Goal: Information Seeking & Learning: Learn about a topic

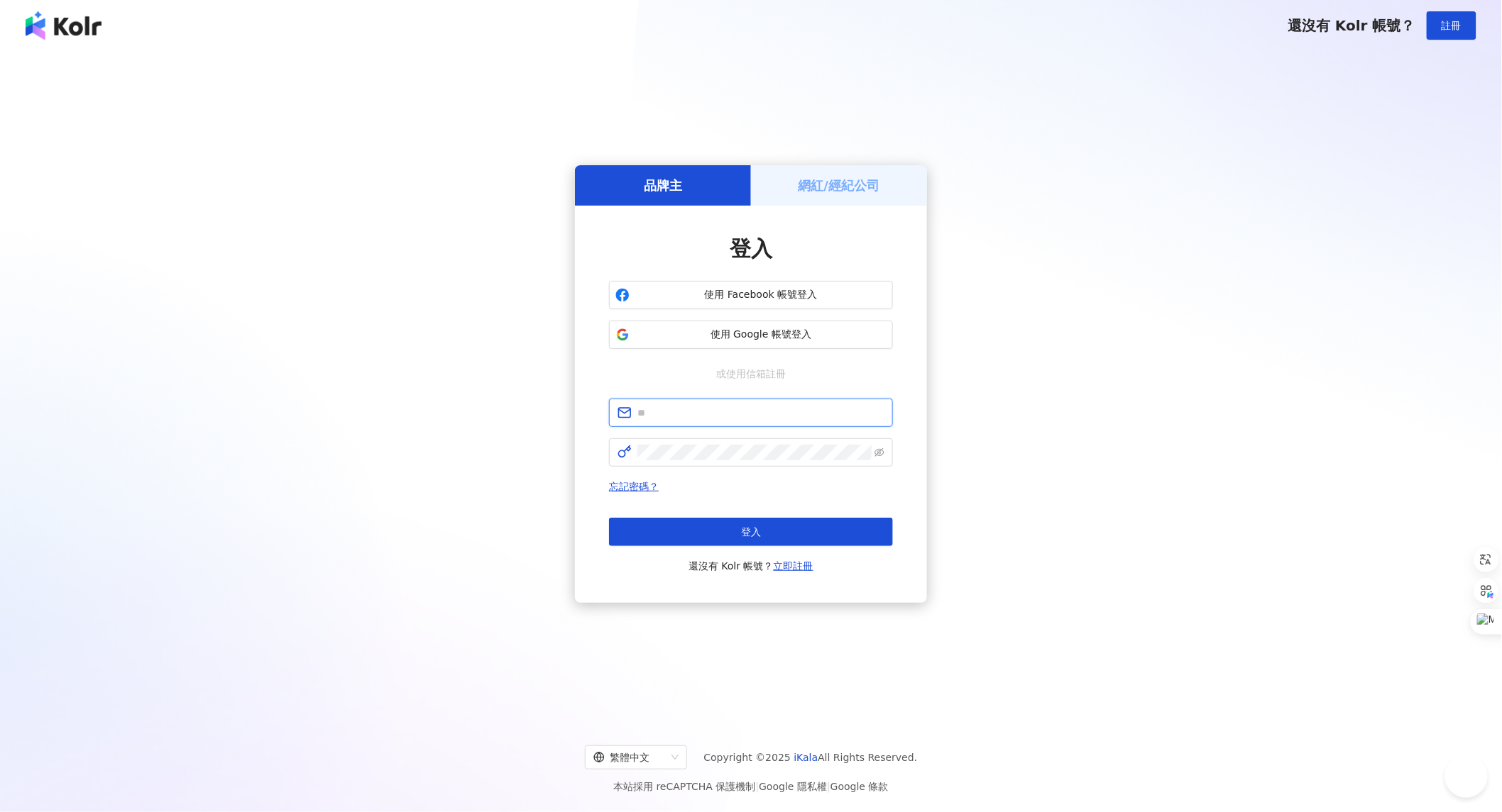
type input "**********"
click at [729, 296] on span "使用 Facebook 帳號登入" at bounding box center [761, 295] width 251 height 14
click at [986, 51] on div "**********" at bounding box center [751, 384] width 1502 height 667
click at [769, 331] on span "使用 Google 帳號登入" at bounding box center [761, 334] width 251 height 14
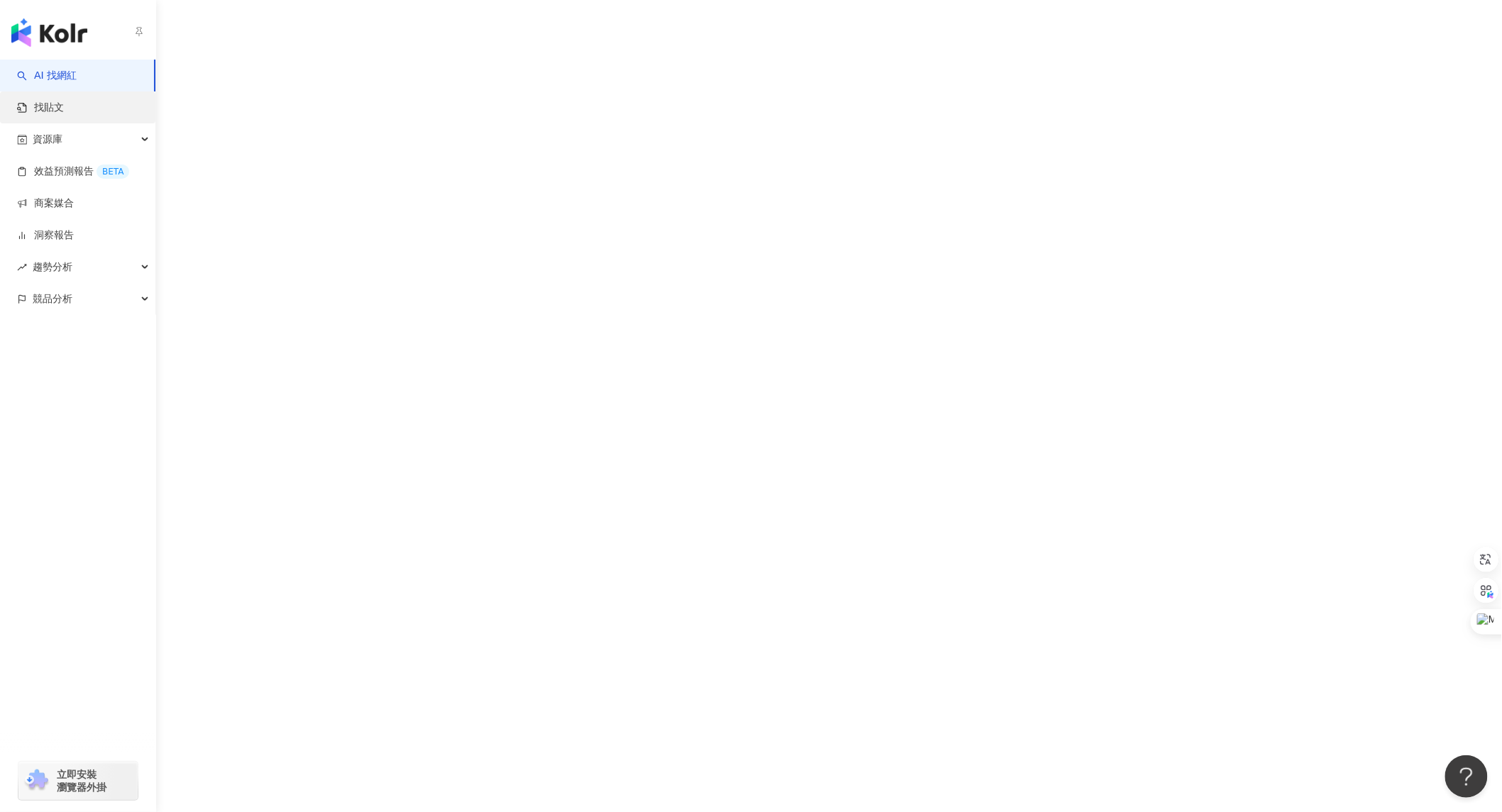
drag, startPoint x: 67, startPoint y: 111, endPoint x: 128, endPoint y: 113, distance: 61.0
click at [64, 111] on link "找貼文" at bounding box center [40, 107] width 47 height 14
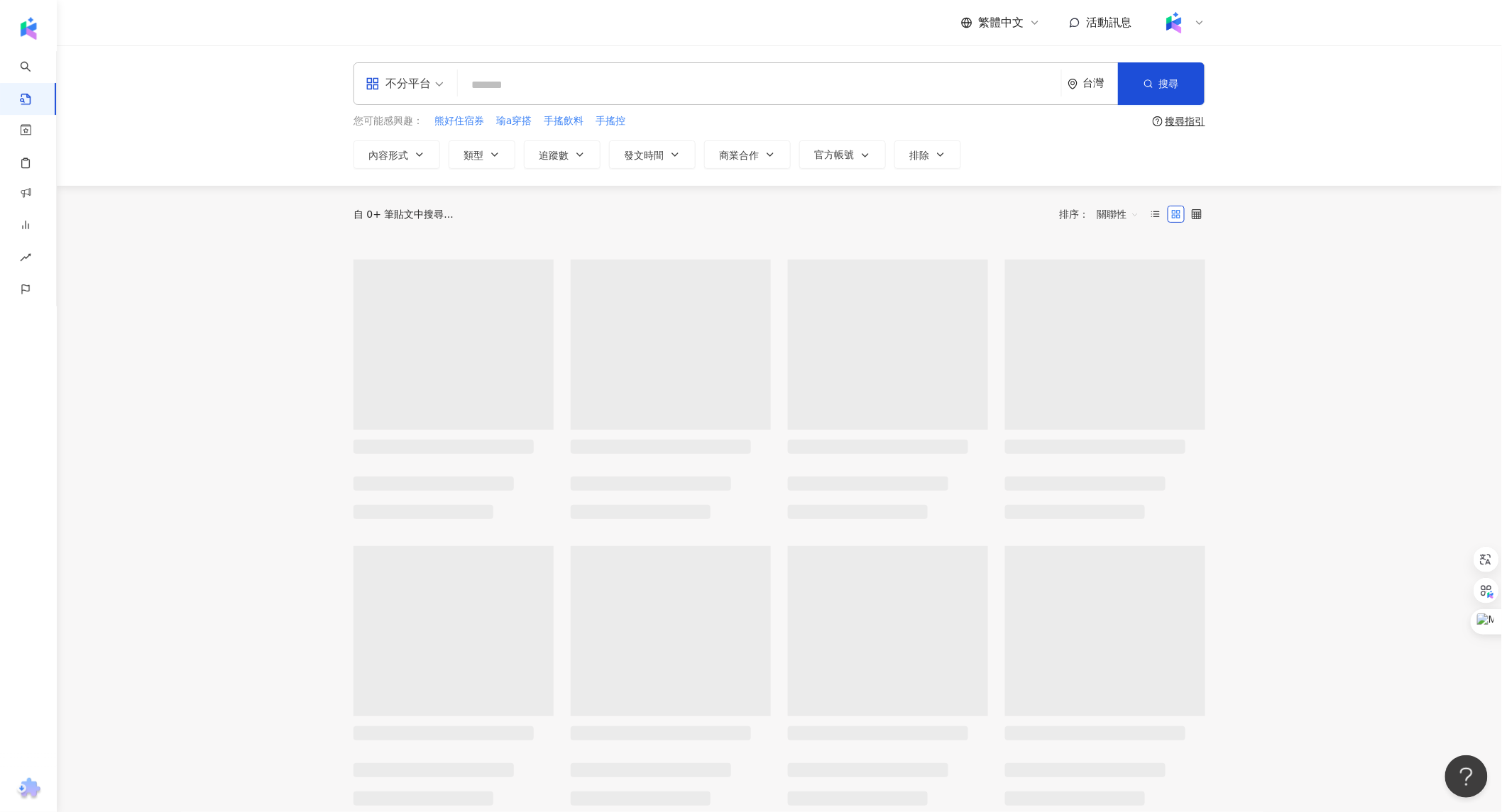
click at [513, 87] on input "search" at bounding box center [759, 85] width 592 height 30
drag, startPoint x: 578, startPoint y: 86, endPoint x: 588, endPoint y: 92, distance: 11.7
click at [580, 86] on input "search" at bounding box center [759, 85] width 592 height 30
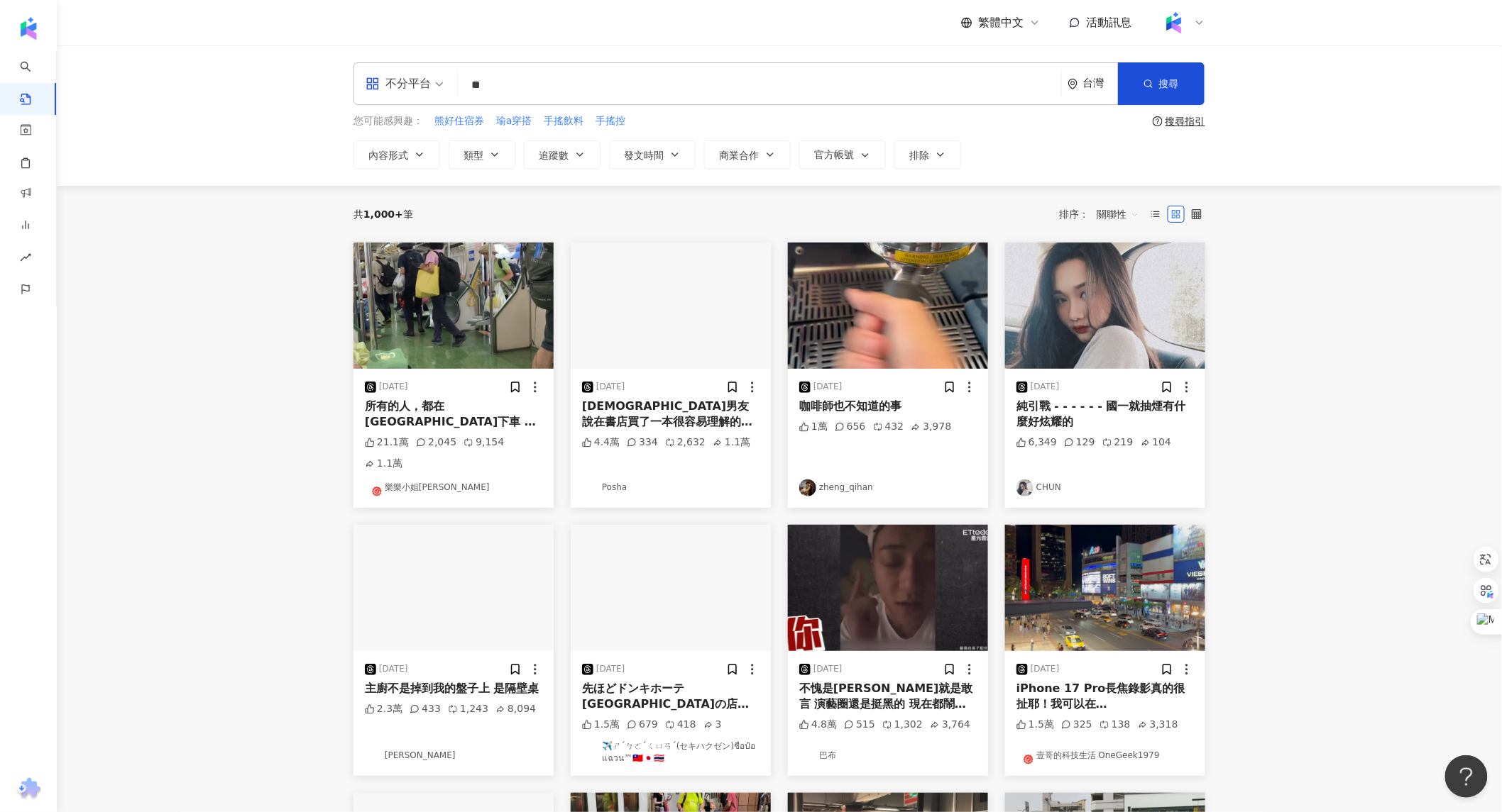
type input "*"
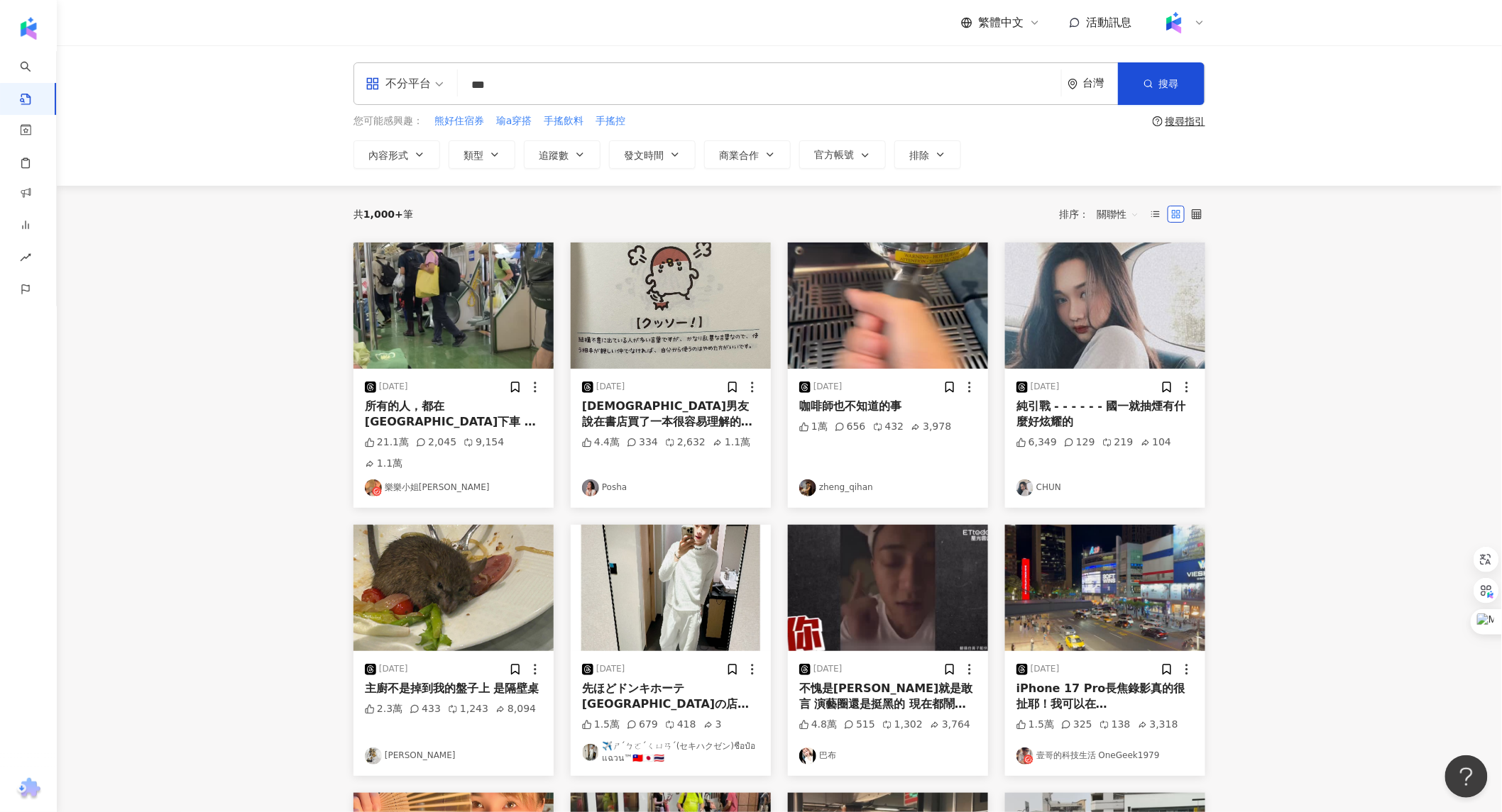
type input "***"
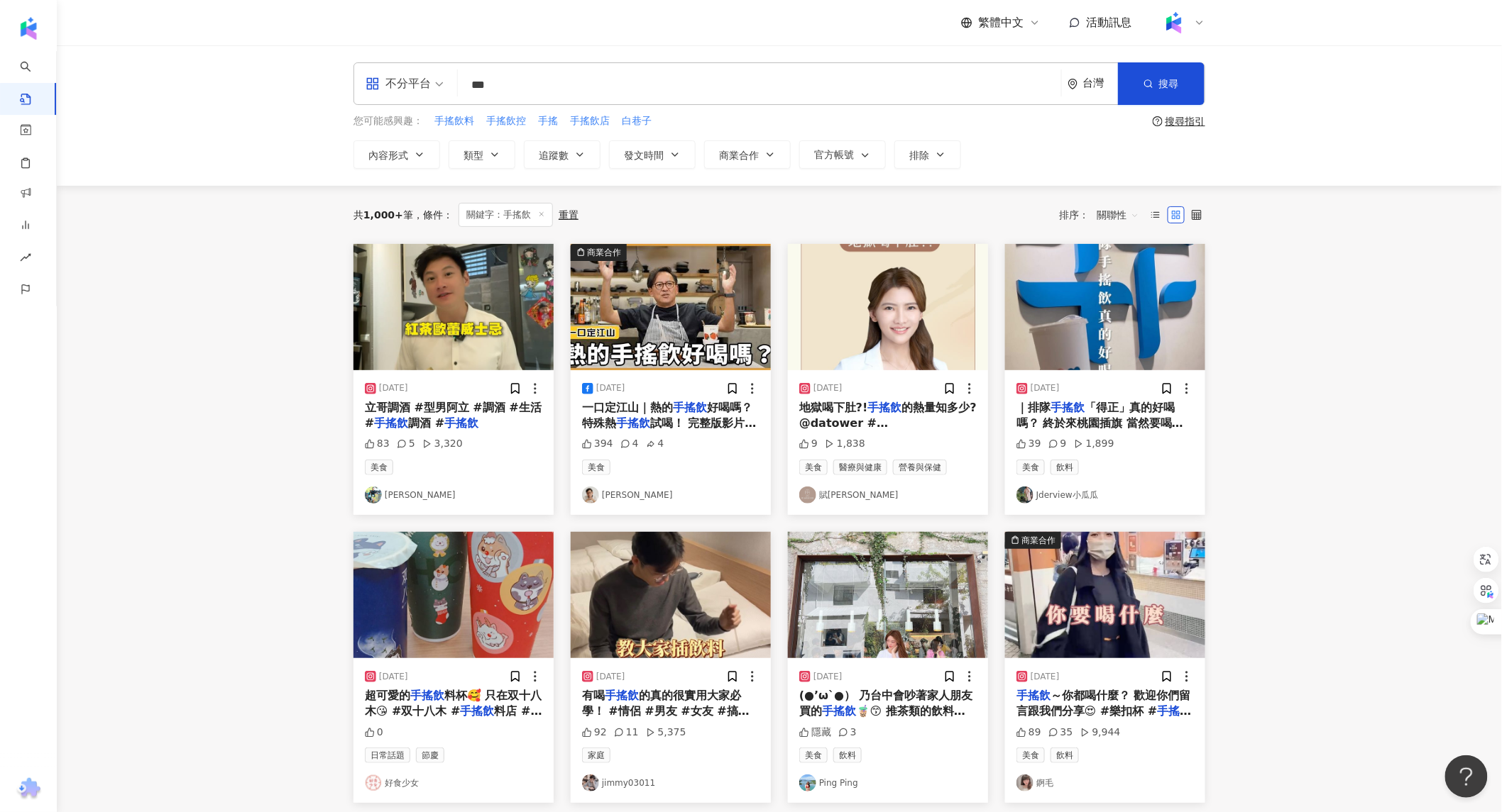
click at [1128, 214] on span "關聯性" at bounding box center [1118, 215] width 42 height 23
click at [1119, 271] on div "互動數" at bounding box center [1120, 268] width 40 height 16
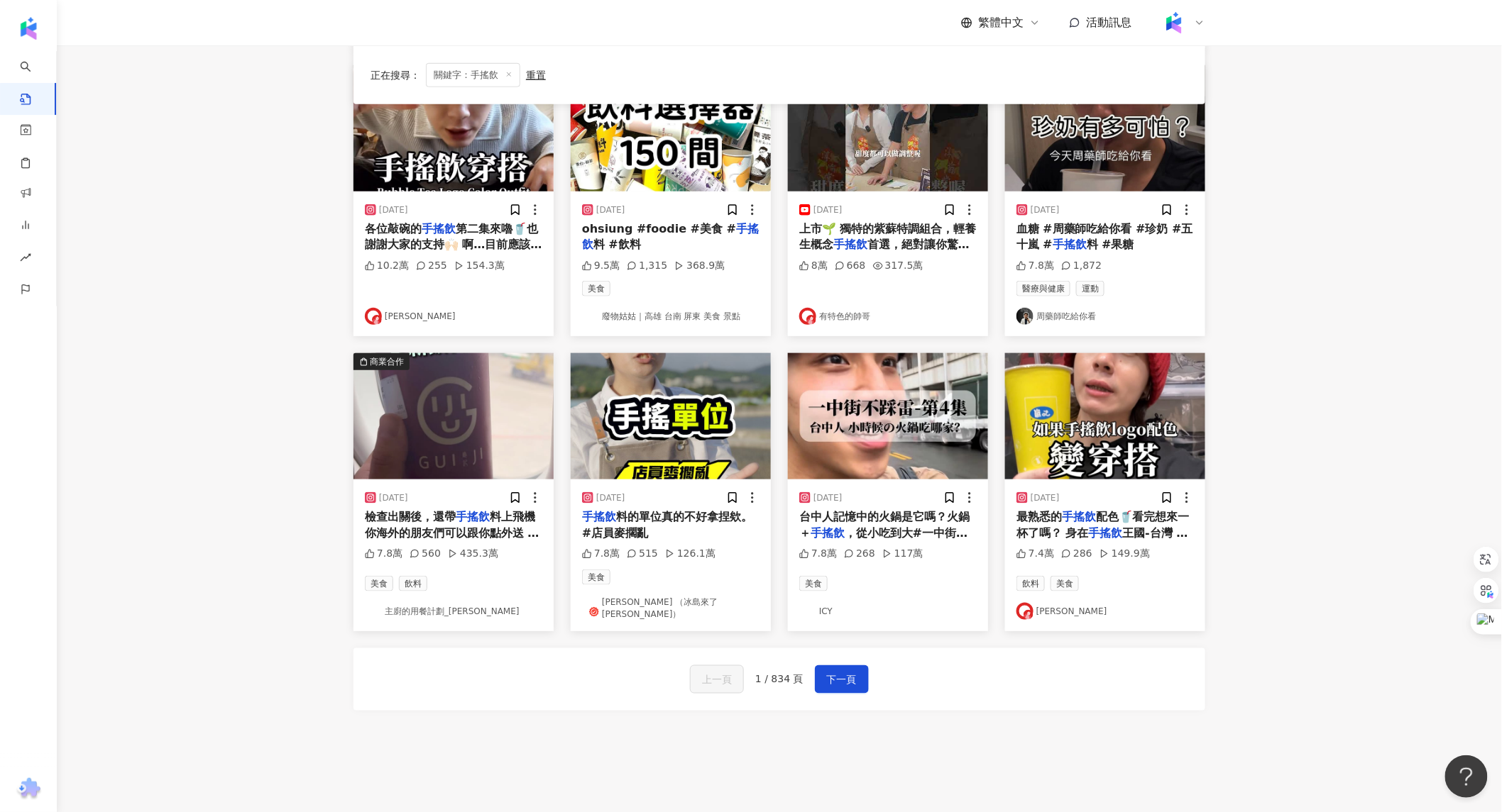
scroll to position [551, 0]
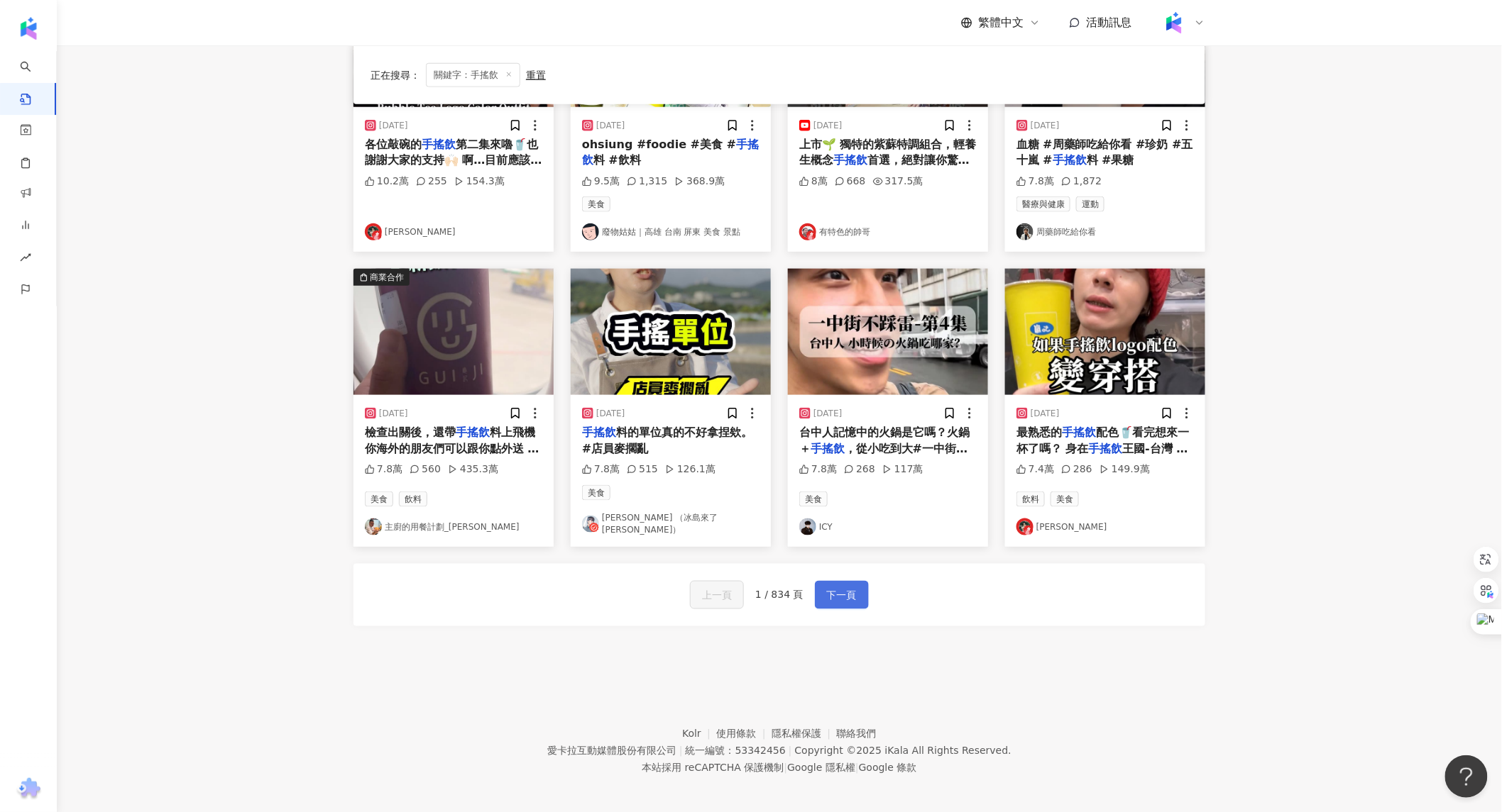
click at [829, 587] on span "下一頁" at bounding box center [842, 596] width 29 height 17
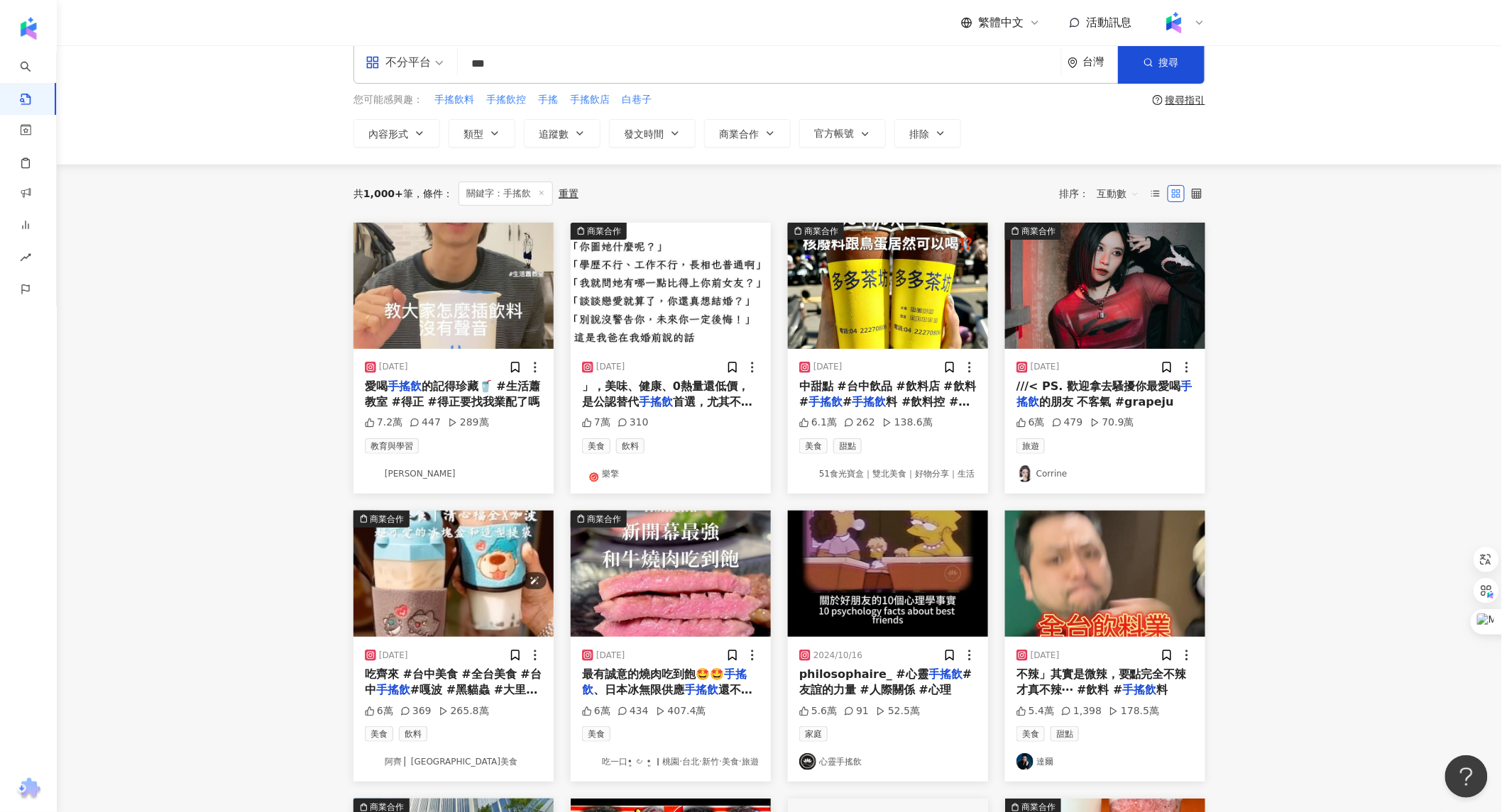
scroll to position [7, 0]
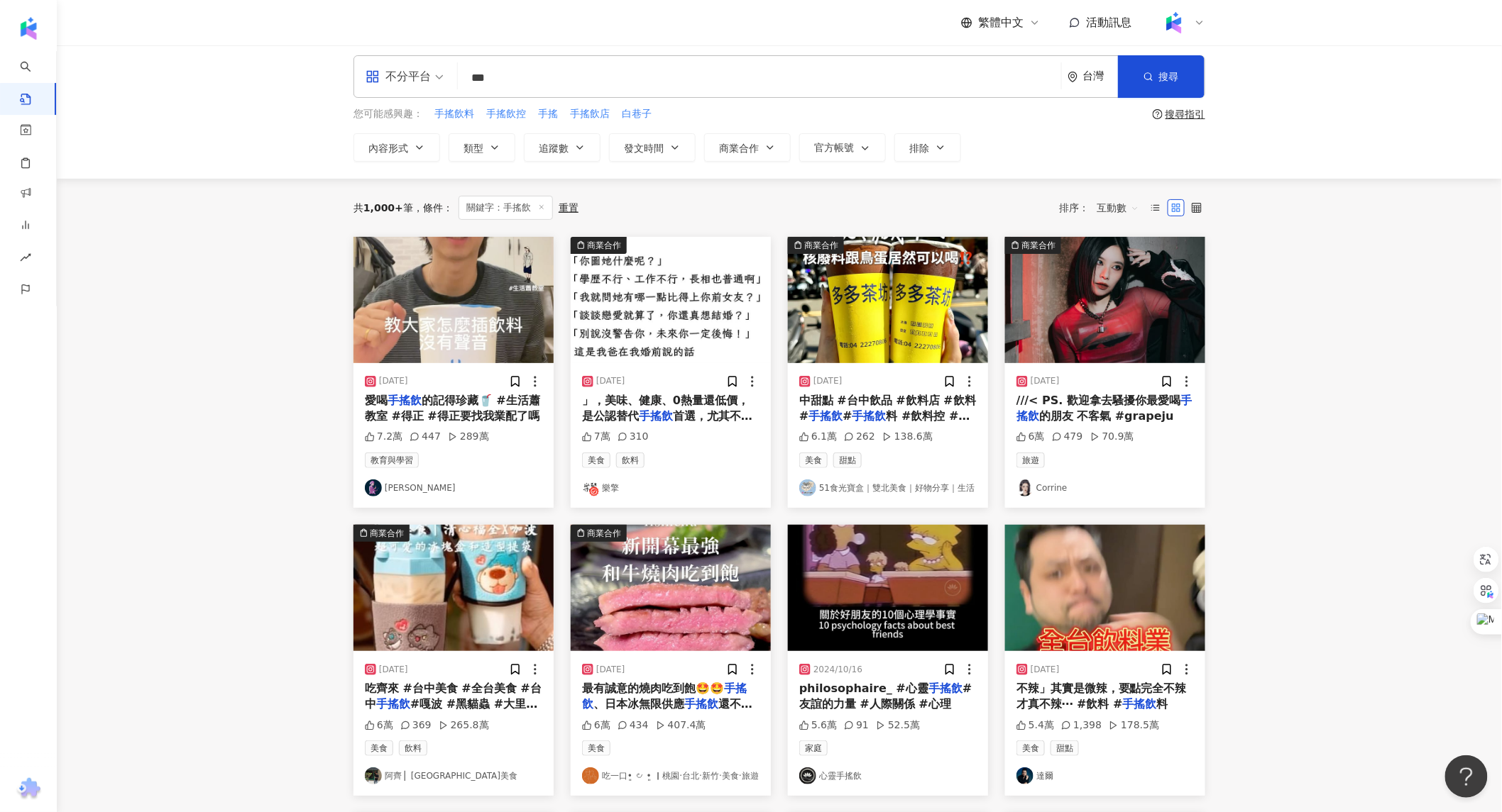
drag, startPoint x: 664, startPoint y: 377, endPoint x: 280, endPoint y: 424, distance: 386.9
click at [280, 424] on main "不分平台 *** 台灣 搜尋 您可能感興趣： 手搖飲料 手搖飲控 手搖 手搖飲店 白巷子 搜尋指引 內容形式 類型 追蹤數 發文時間 商業合作 官方帳號 排除…" at bounding box center [779, 620] width 1445 height 1162
click at [691, 331] on img "button" at bounding box center [670, 299] width 200 height 126
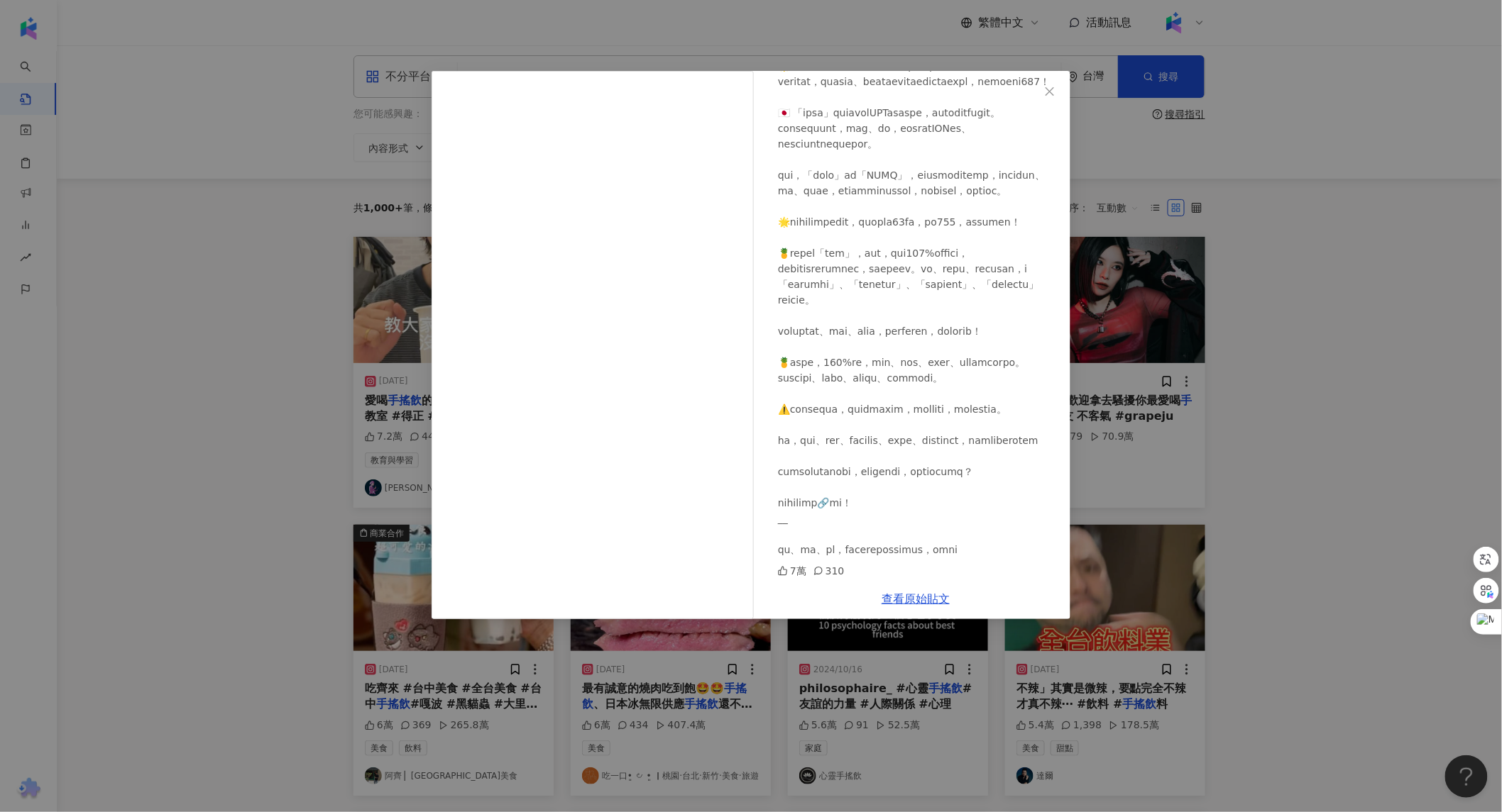
scroll to position [619, 0]
click at [1264, 331] on div "樂擎 [DATE] 7萬 310 查看原始貼文" at bounding box center [751, 406] width 1502 height 812
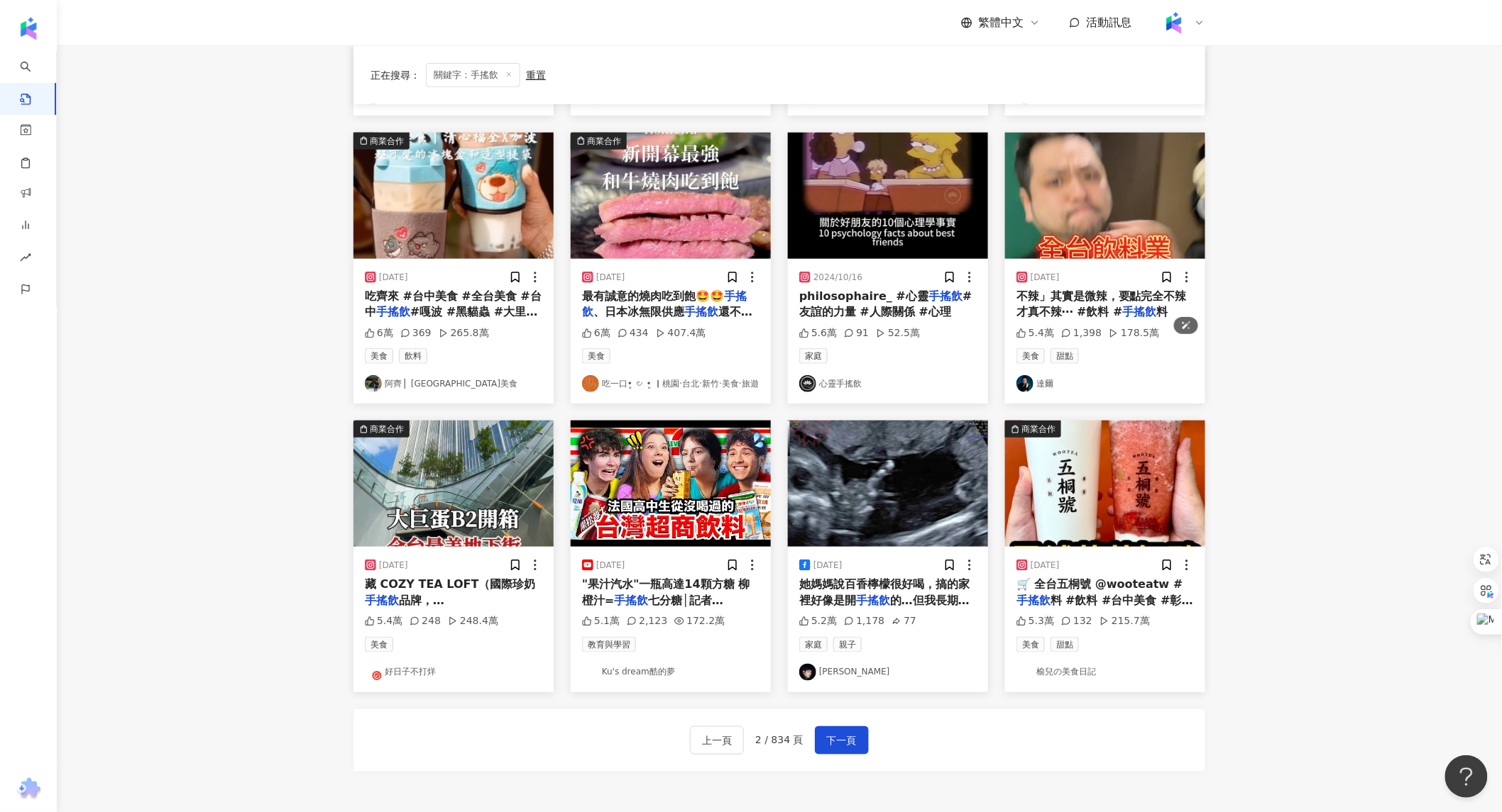
scroll to position [400, 0]
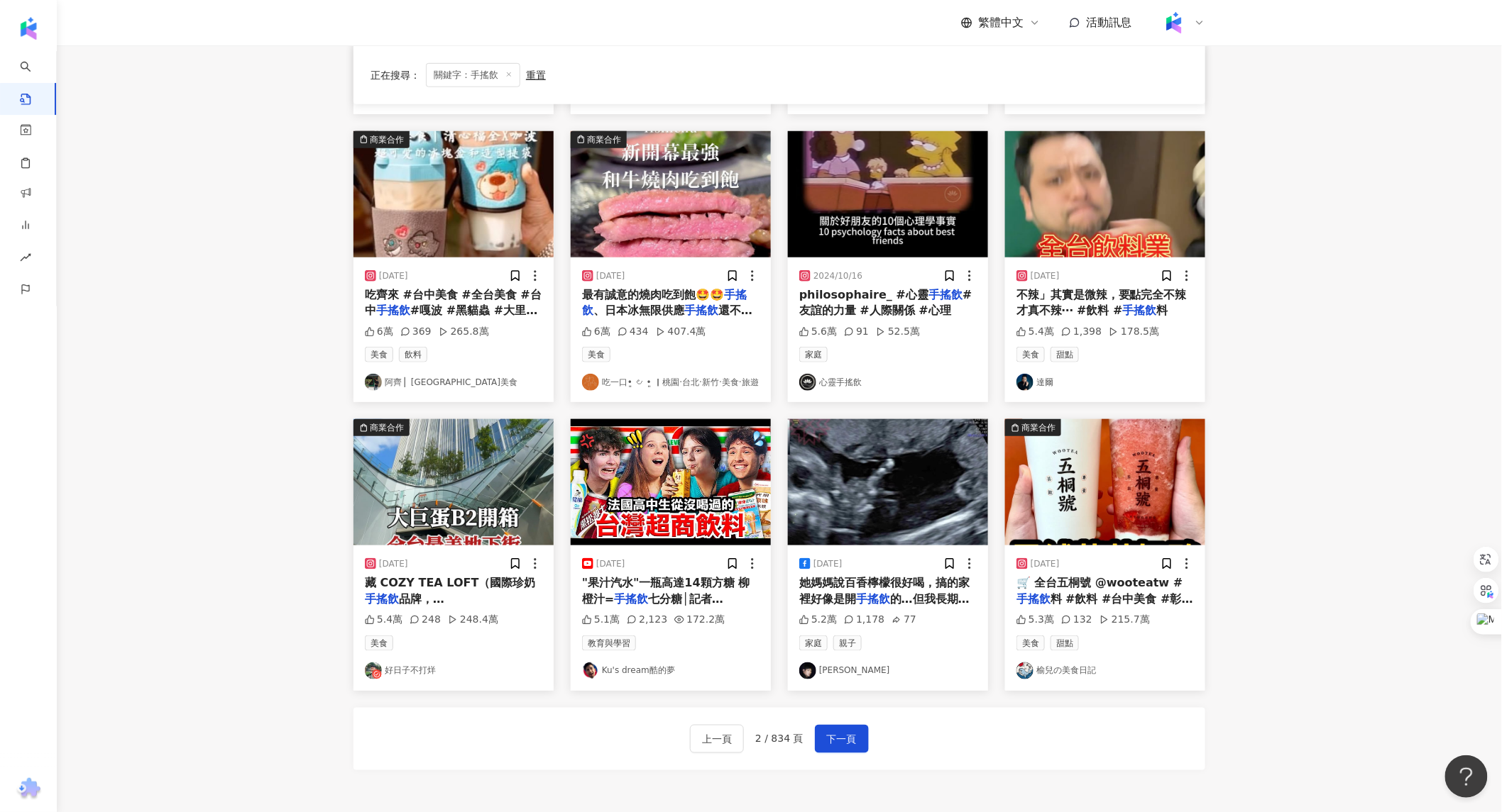
click at [291, 449] on main "不分平台 *** 台灣 搜尋 您可能感興趣： 手搖飲料 手搖飲控 手搖 手搖飲店 白巷子 搜尋指引 內容形式 類型 追蹤數 發文時間 商業合作 官方帳號 排除…" at bounding box center [779, 226] width 1445 height 1162
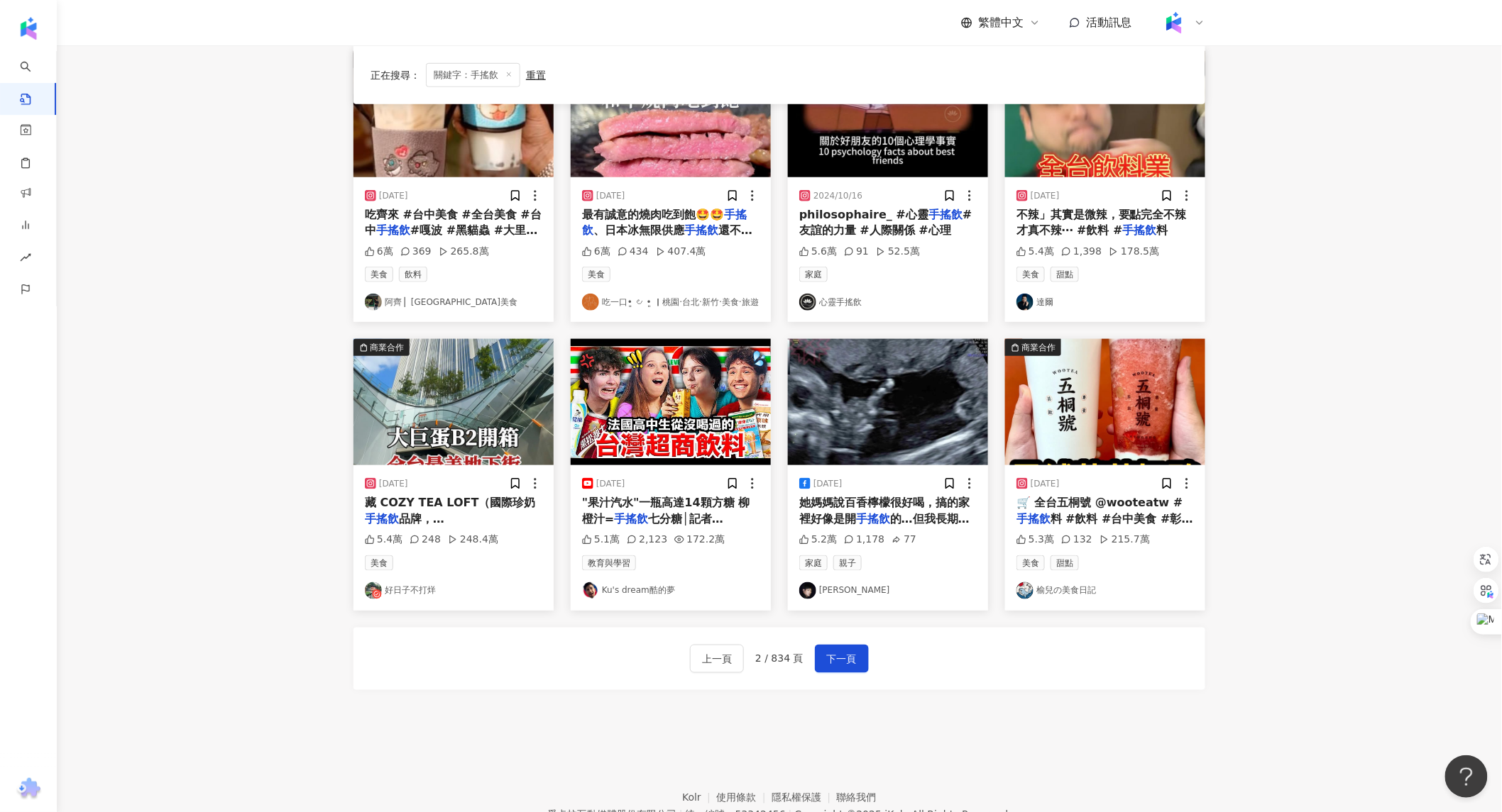
scroll to position [559, 0]
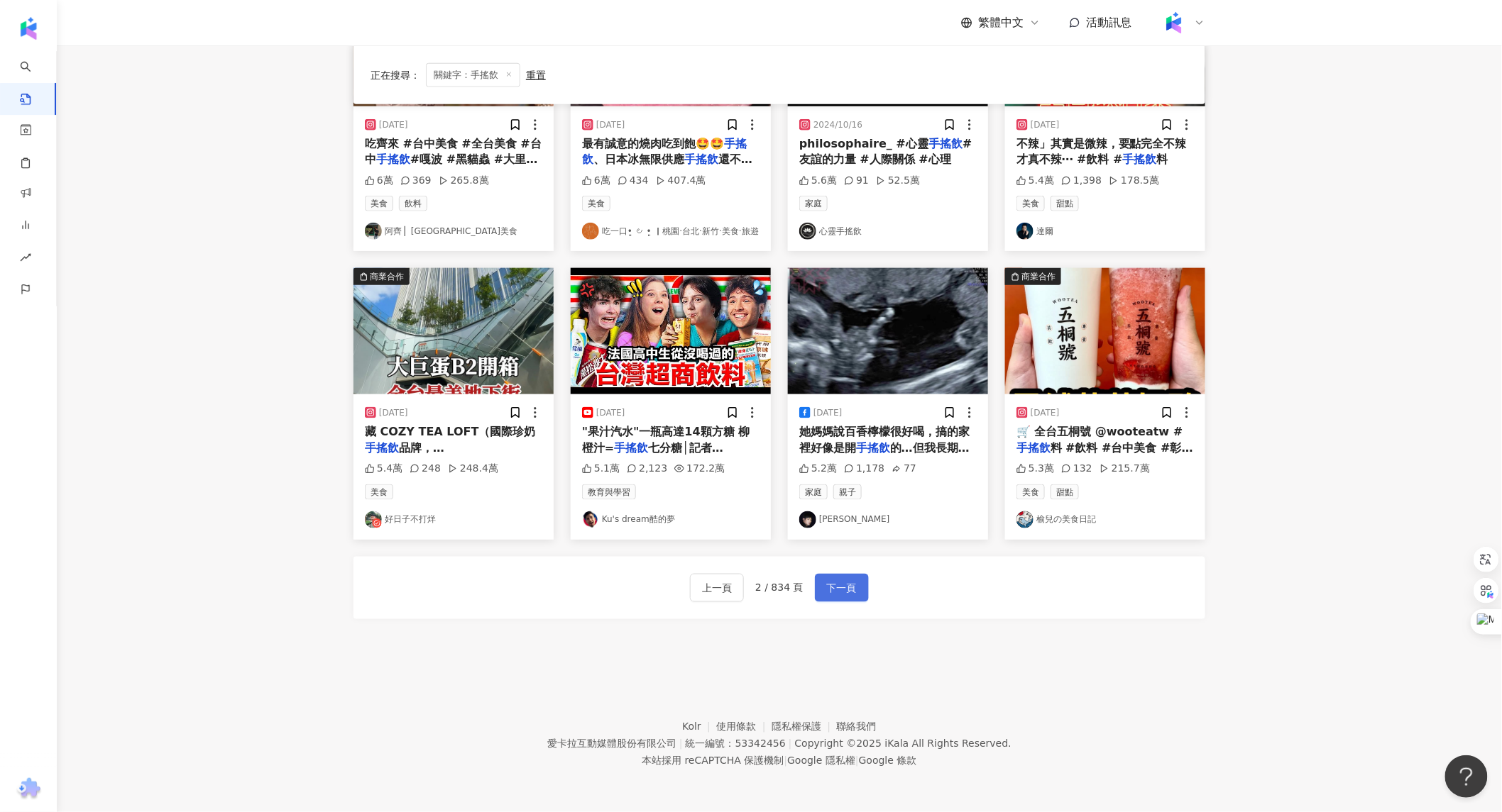
click at [831, 577] on button "下一頁" at bounding box center [842, 587] width 54 height 29
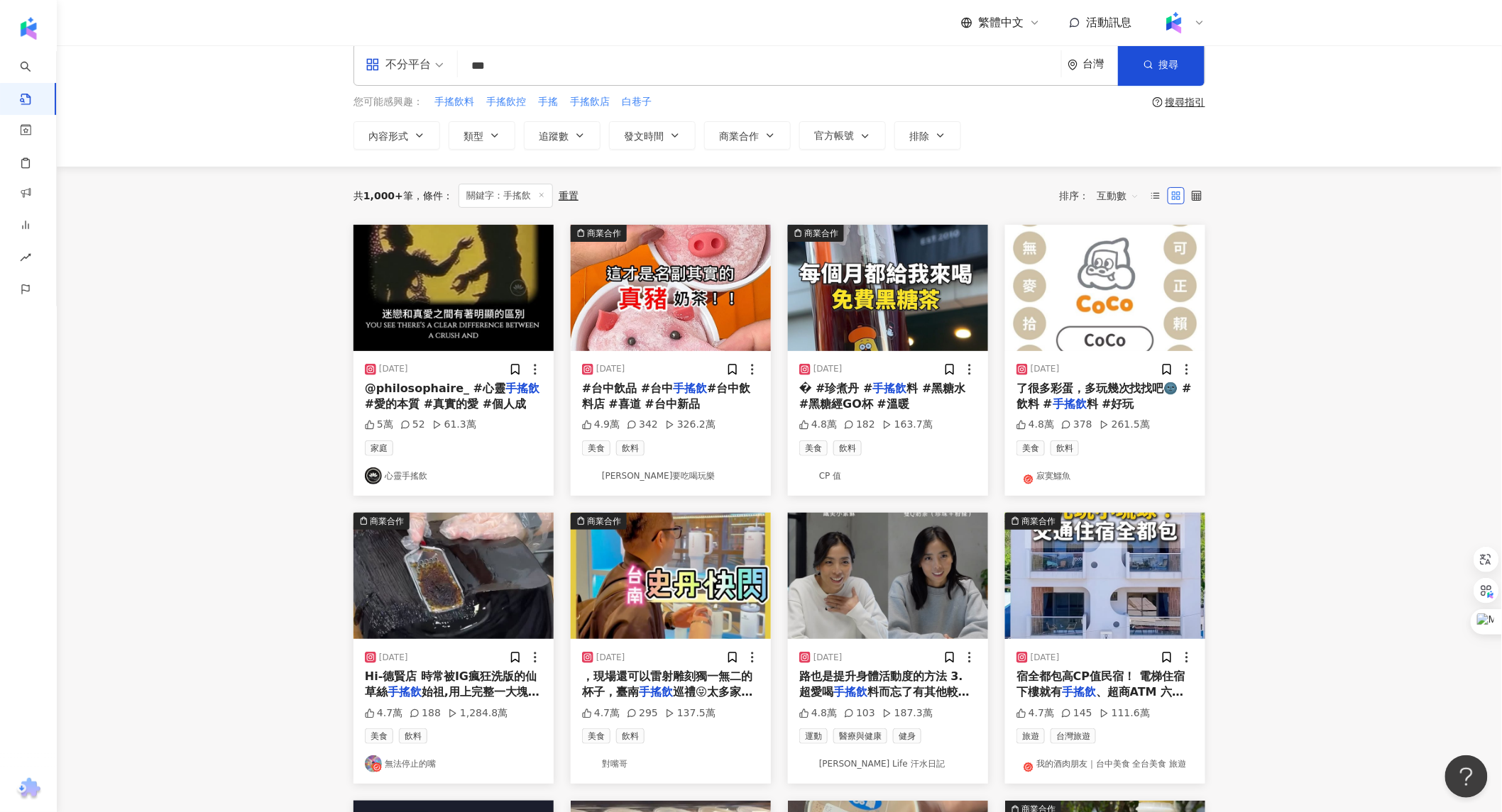
scroll to position [0, 0]
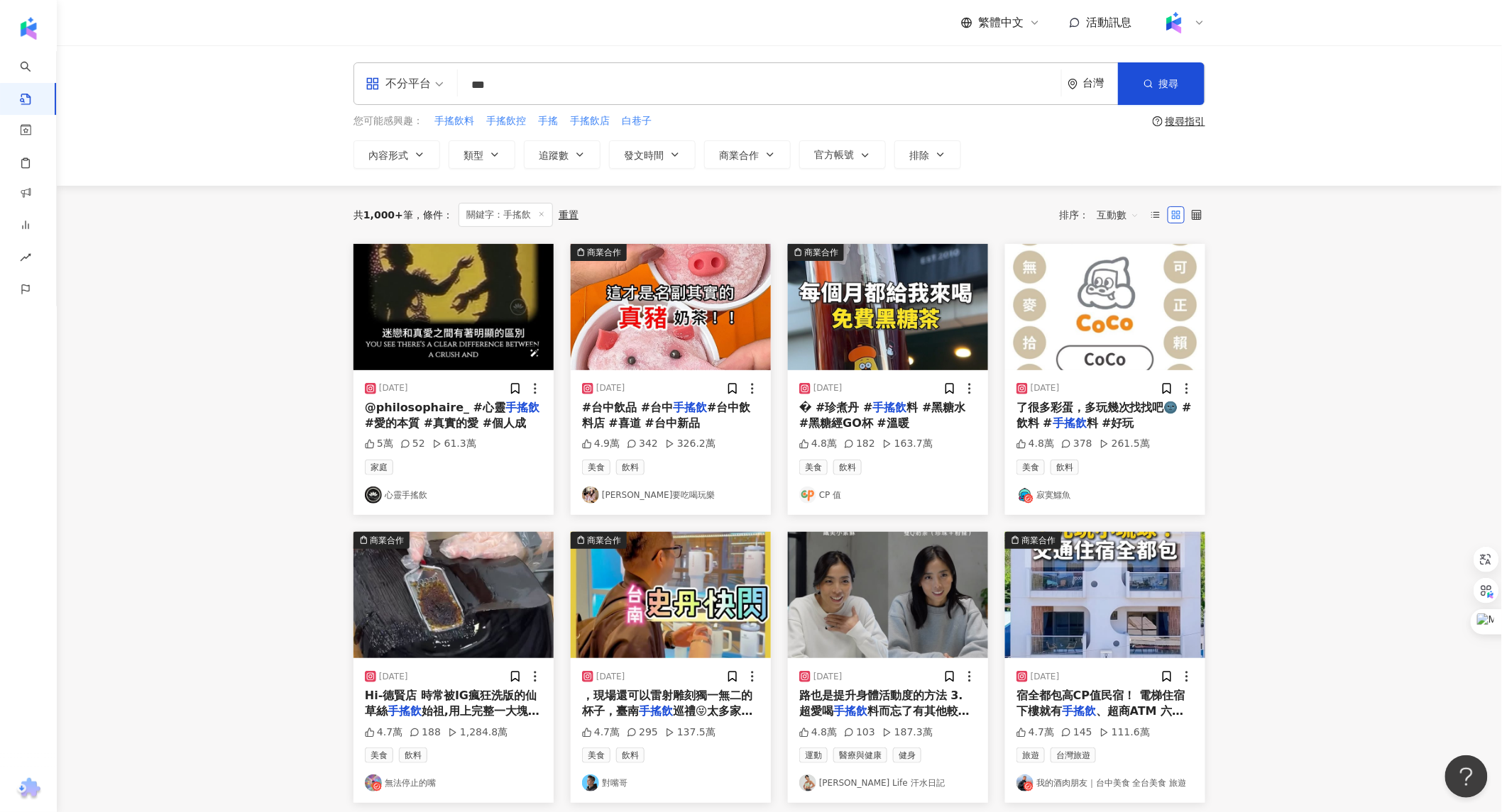
click at [449, 330] on img "button" at bounding box center [453, 307] width 200 height 126
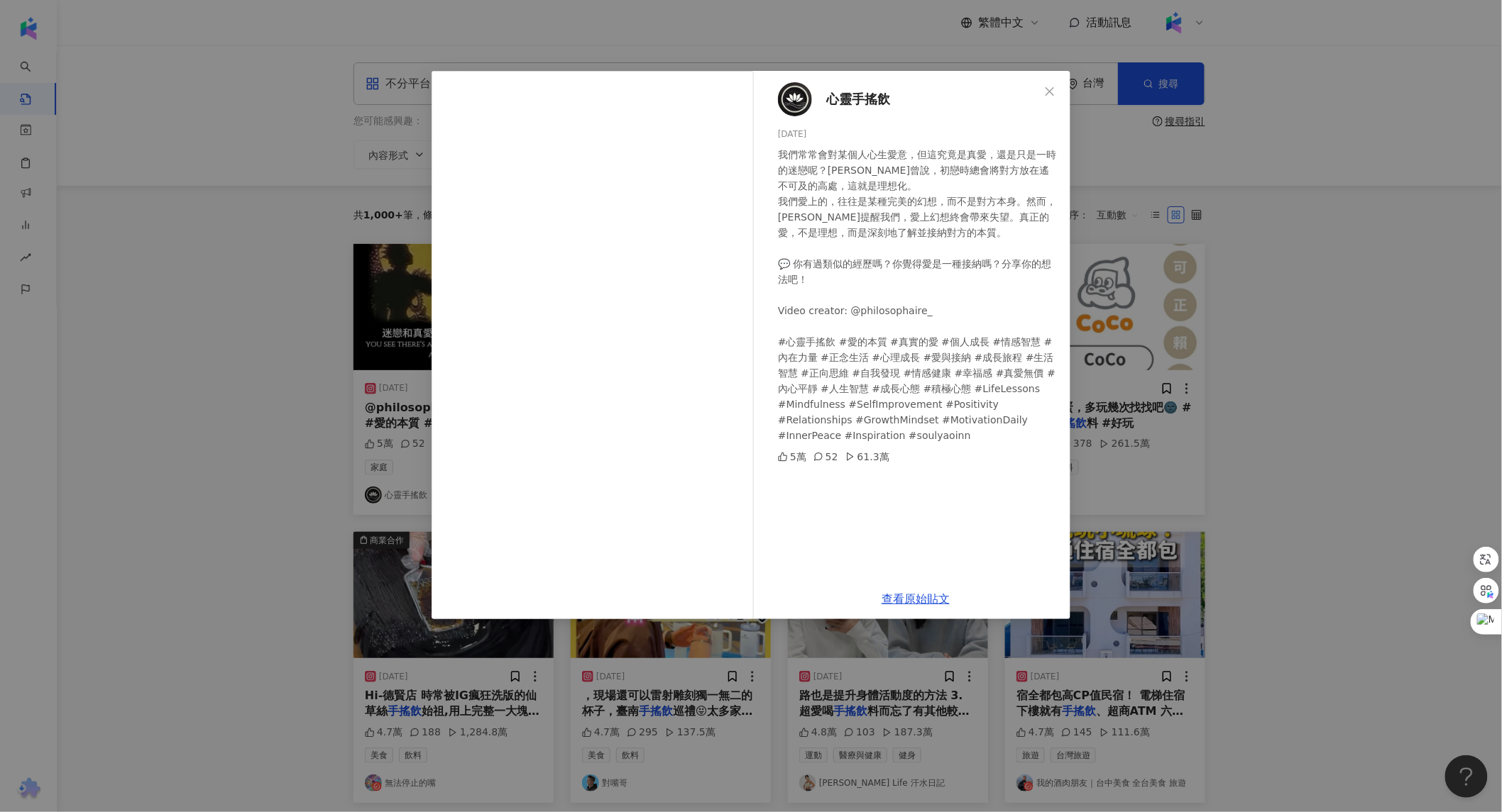
click at [289, 318] on div "心靈手搖飲 [DATE] 我們常常會對某個人心生愛意，但這究竟是真愛，還是只是一時的迷戀呢？[PERSON_NAME]曾說，初戀時總會將對方放在遙不可及的高處…" at bounding box center [751, 406] width 1502 height 812
